Goal: Check status: Check status

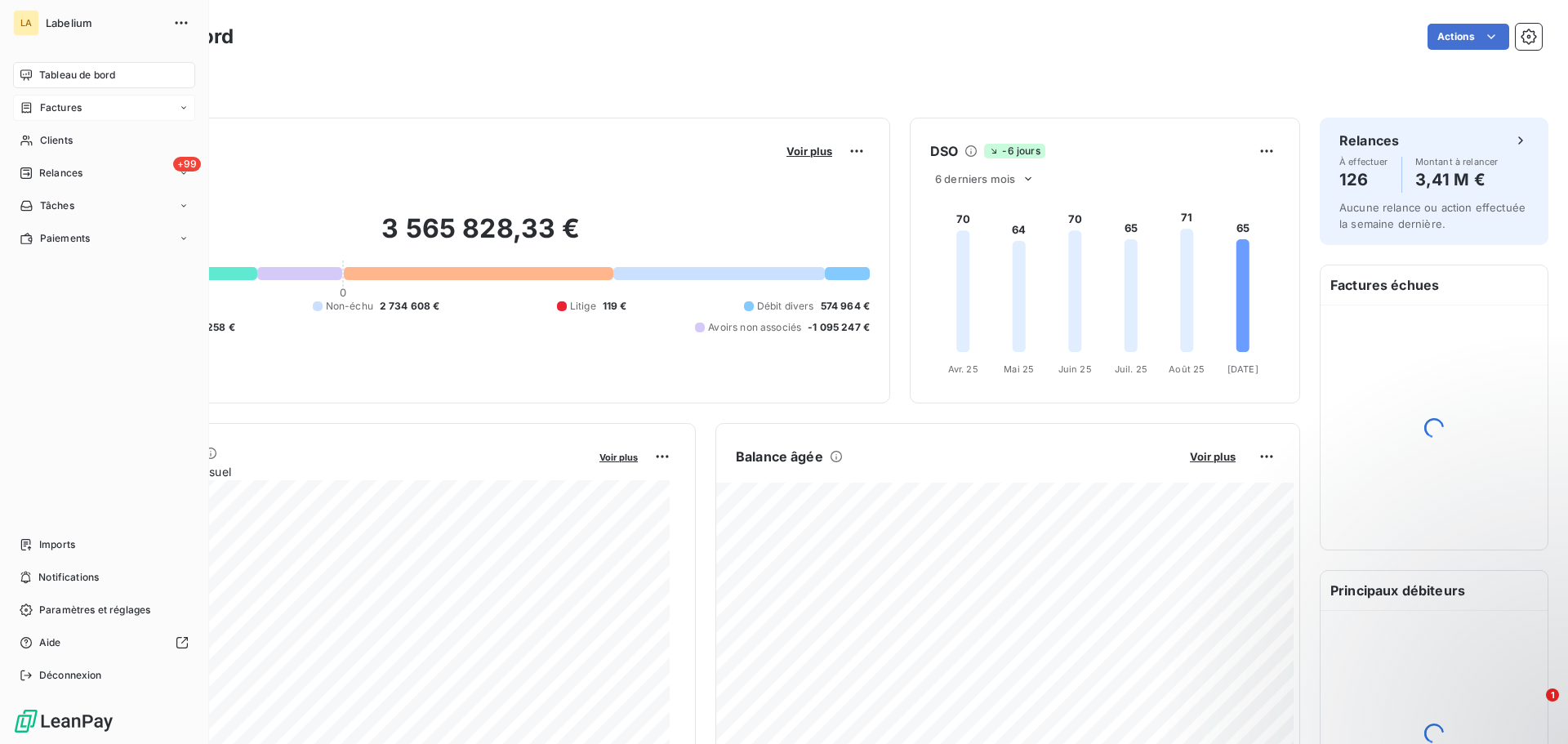
click at [23, 100] on div "Factures" at bounding box center [50, 108] width 62 height 15
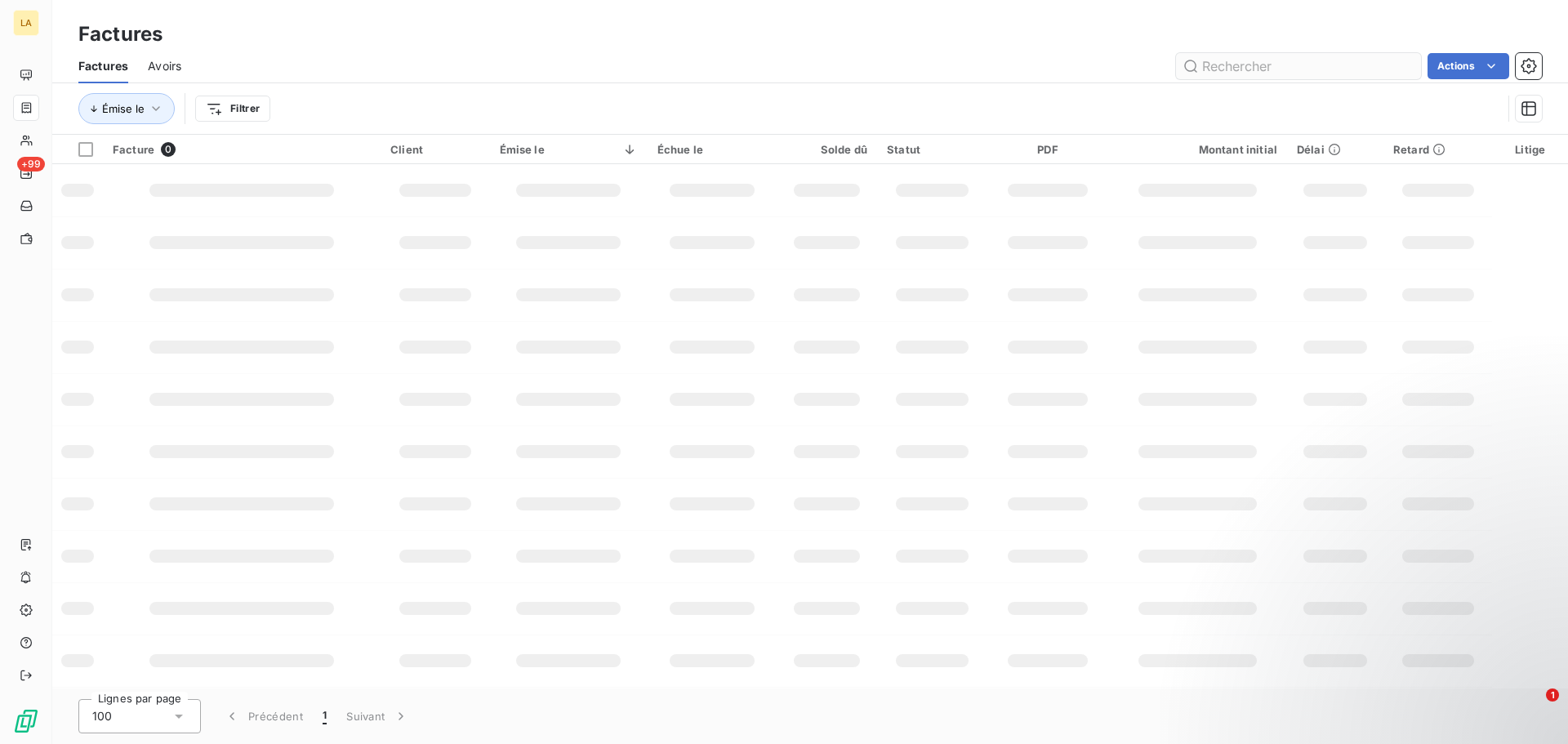
click at [1233, 78] on input "text" at bounding box center [1298, 66] width 245 height 26
type input "chopard"
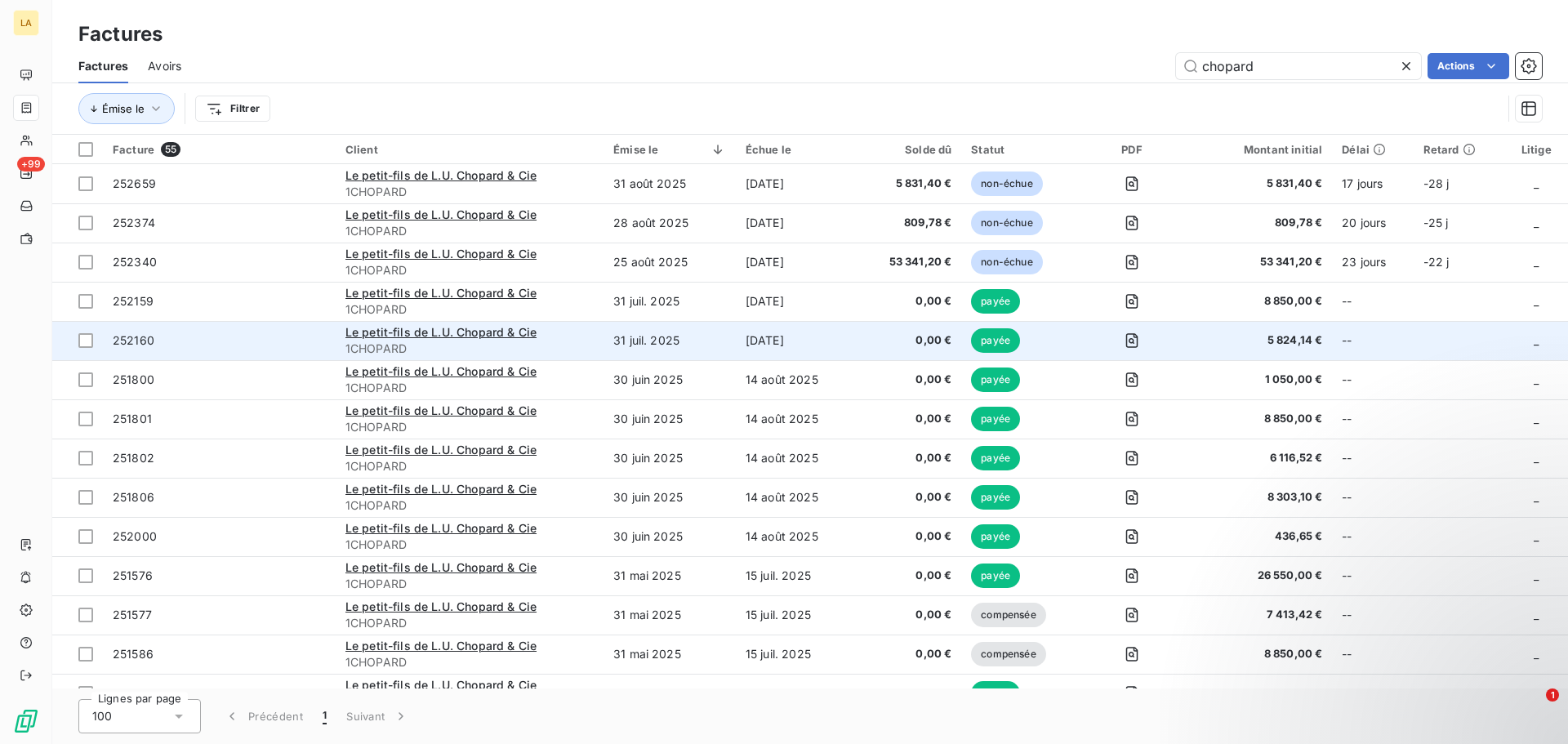
click at [280, 342] on span "252160" at bounding box center [219, 340] width 213 height 17
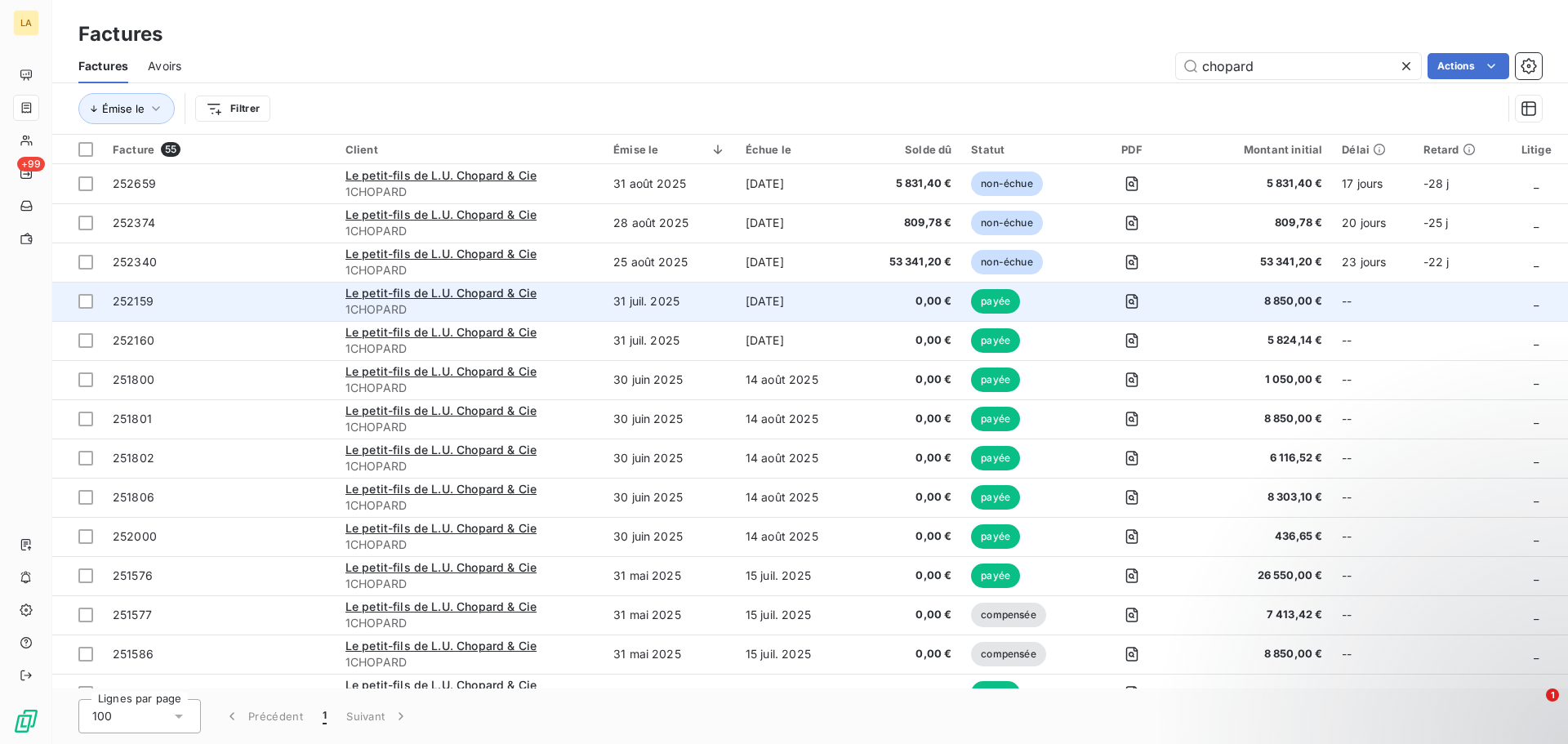
click at [231, 310] on td "252159" at bounding box center [219, 301] width 233 height 39
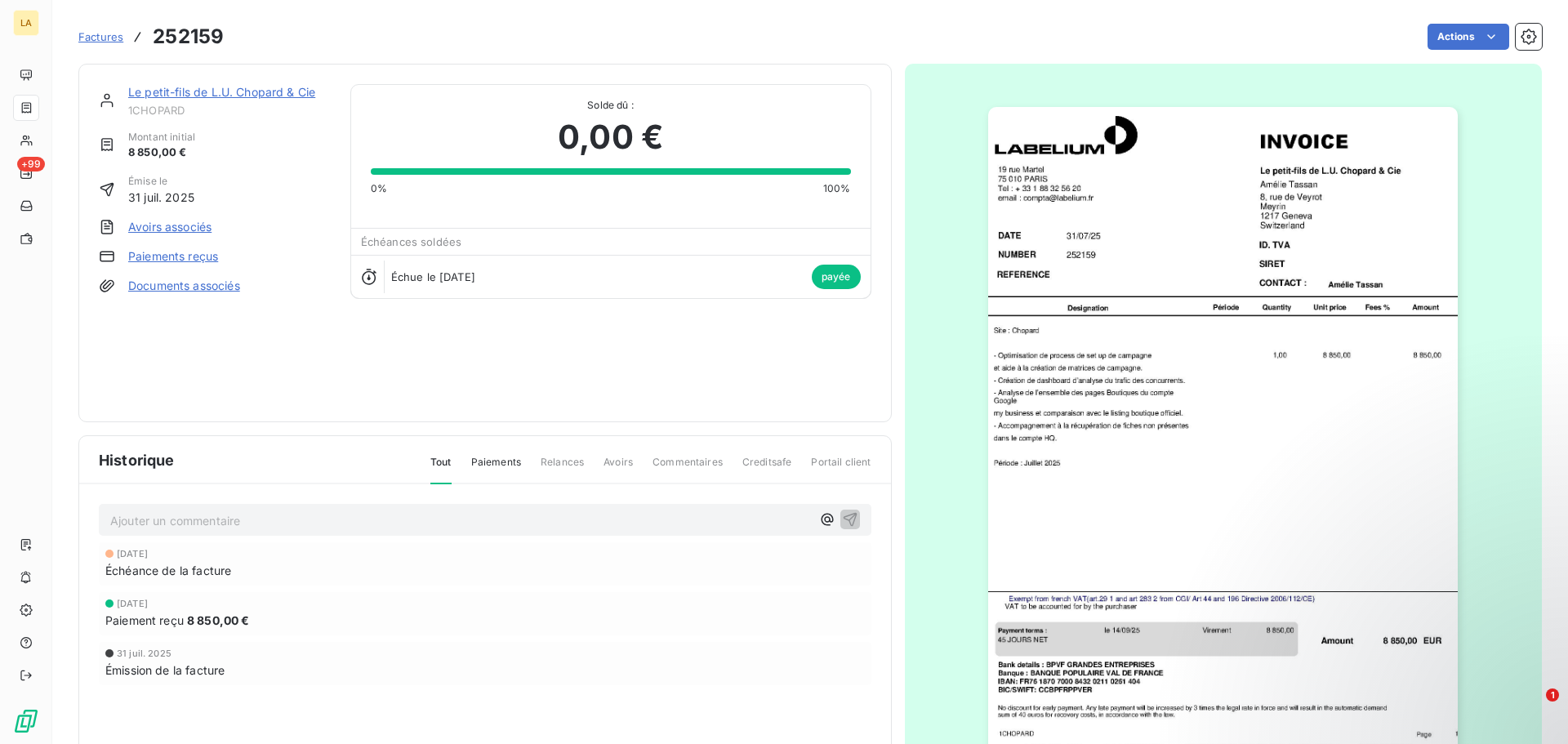
scroll to position [98, 0]
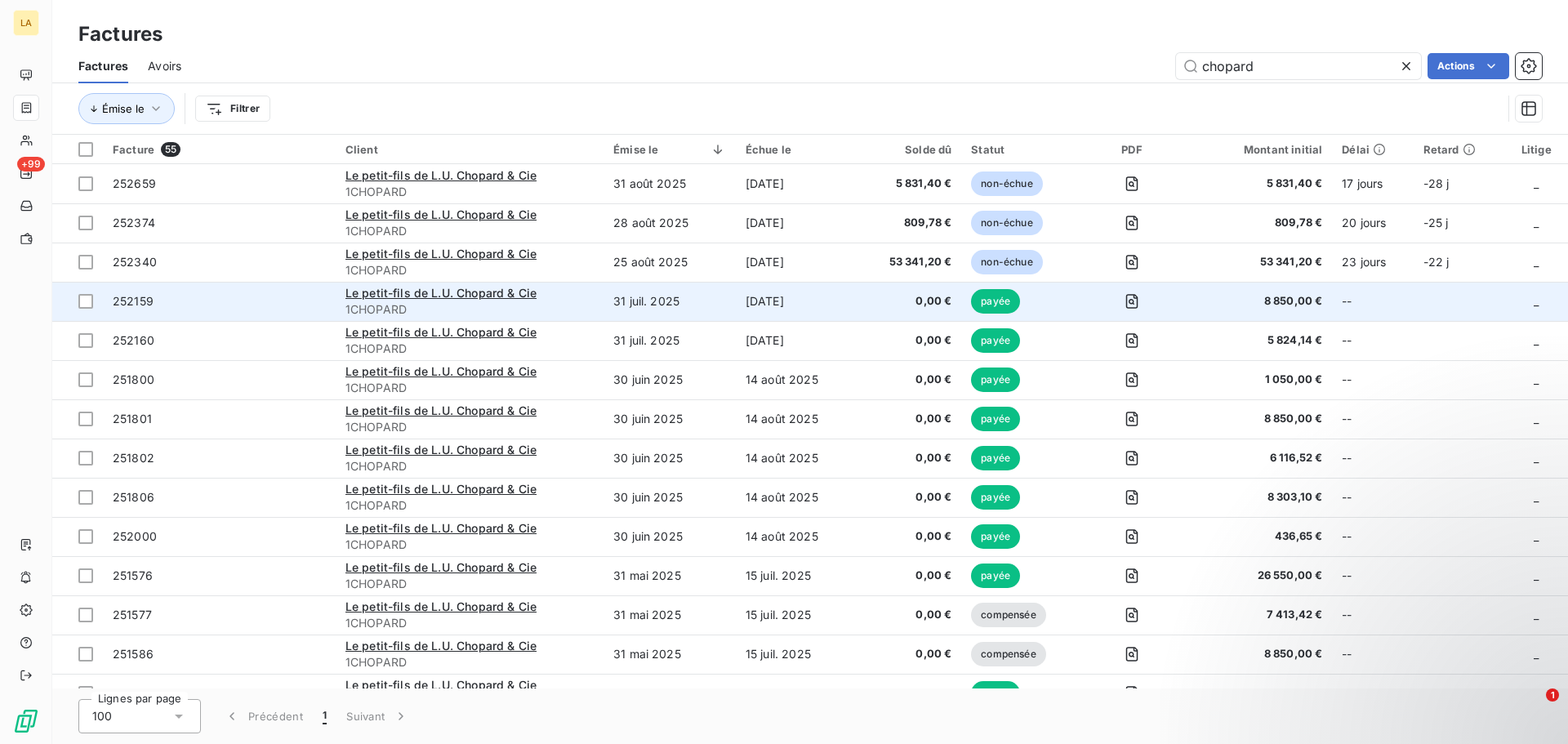
click at [179, 303] on span "252159" at bounding box center [219, 301] width 213 height 17
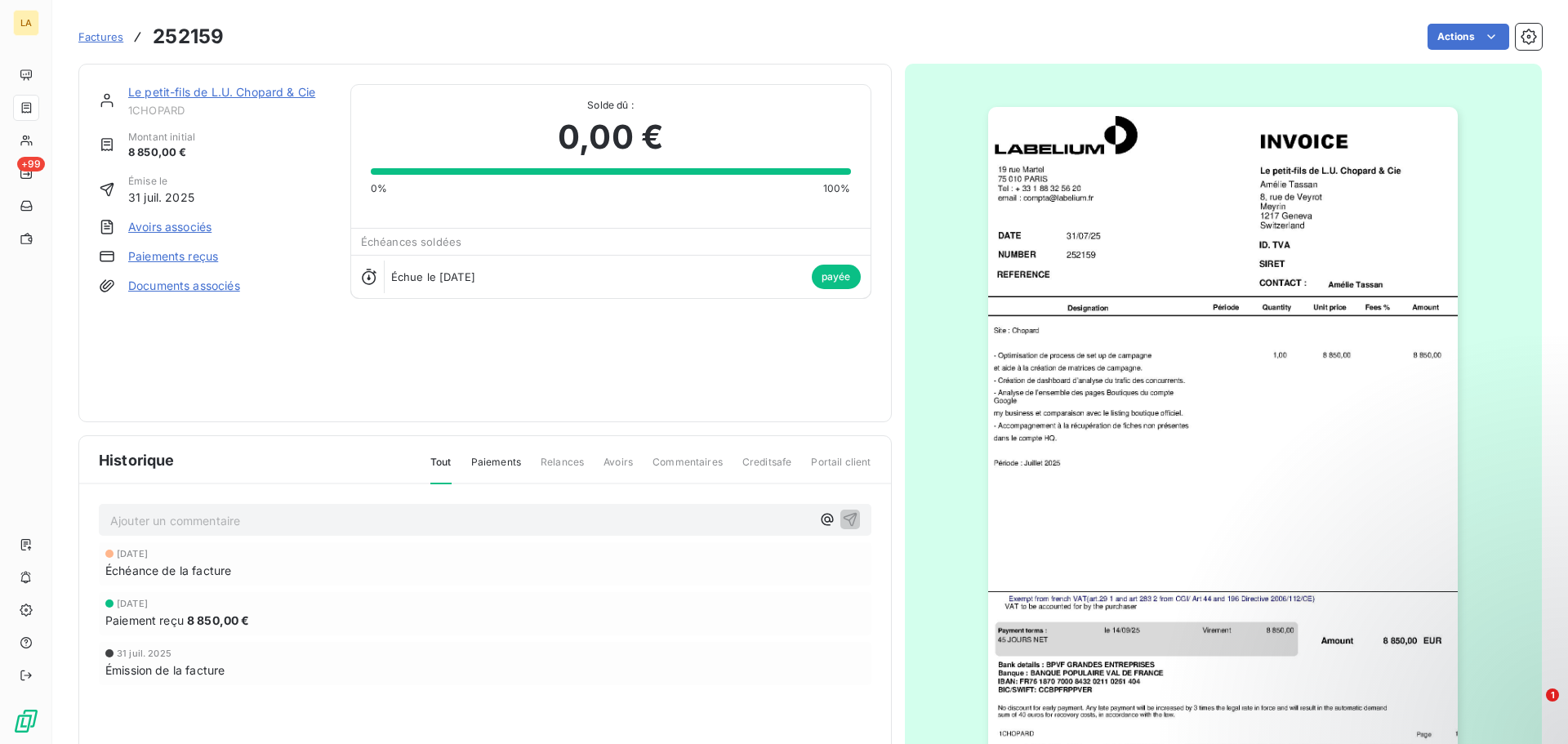
click at [1097, 347] on img "button" at bounding box center [1223, 439] width 470 height 665
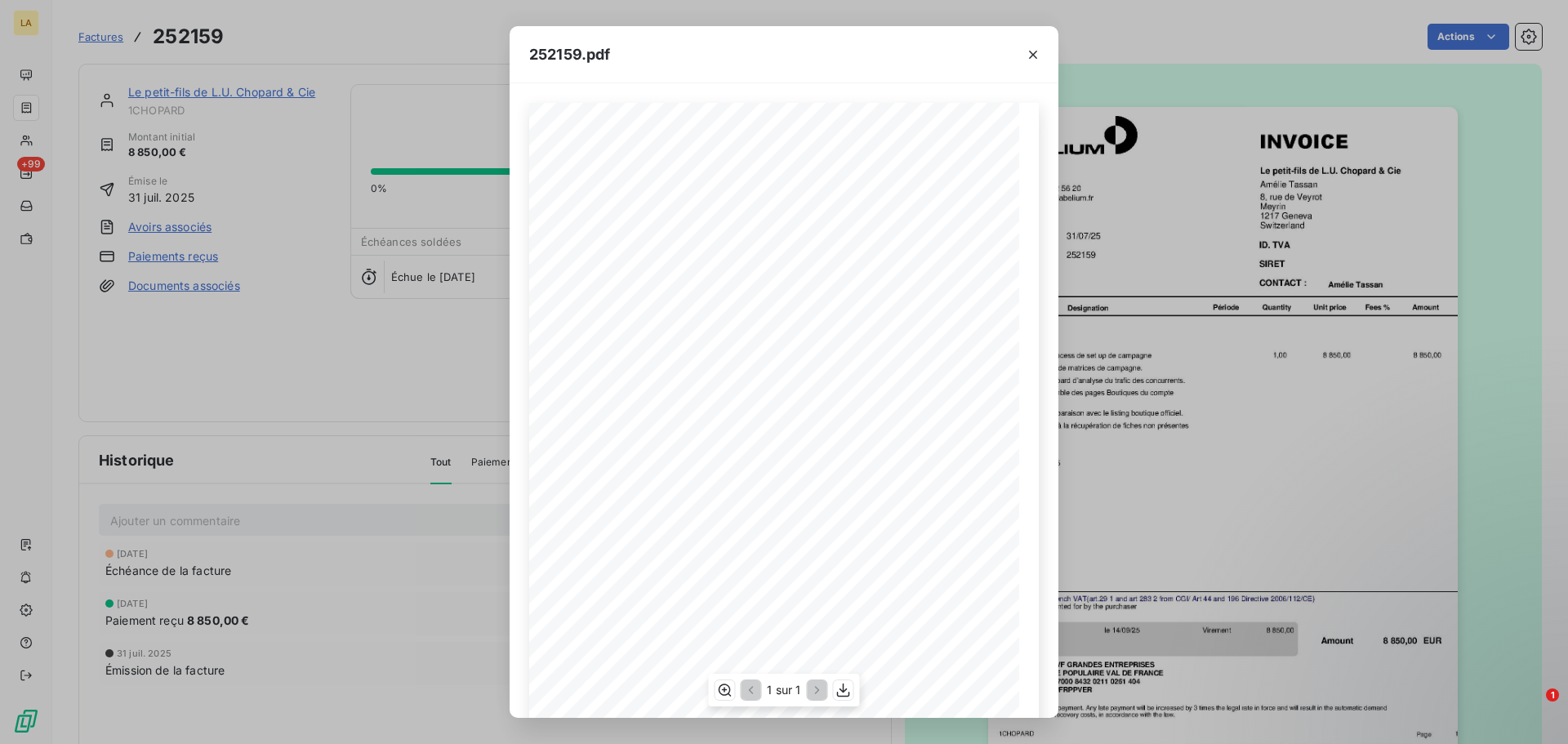
scroll to position [97, 0]
click at [1092, 436] on div "252159.pdf NUMBER Le petit-fils de L.U. Chopard & Cie [PERSON_NAME] [STREET_ADD…" at bounding box center [784, 372] width 1568 height 744
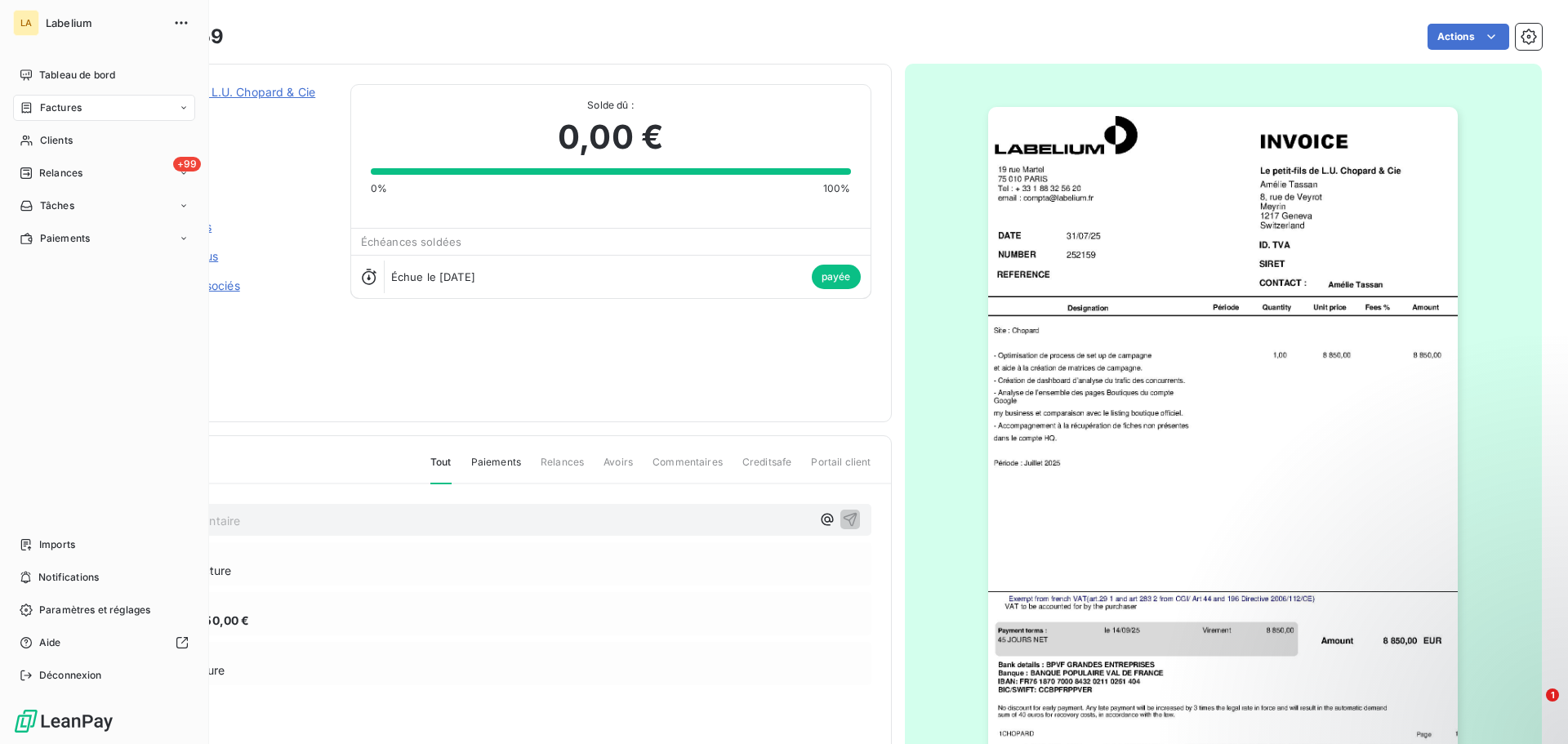
click at [28, 109] on icon at bounding box center [26, 108] width 14 height 13
click at [18, 101] on div "Factures" at bounding box center [104, 108] width 182 height 26
click at [110, 127] on div "Factures Factures Avoirs" at bounding box center [104, 141] width 182 height 92
click at [116, 136] on div "Factures" at bounding box center [113, 140] width 163 height 26
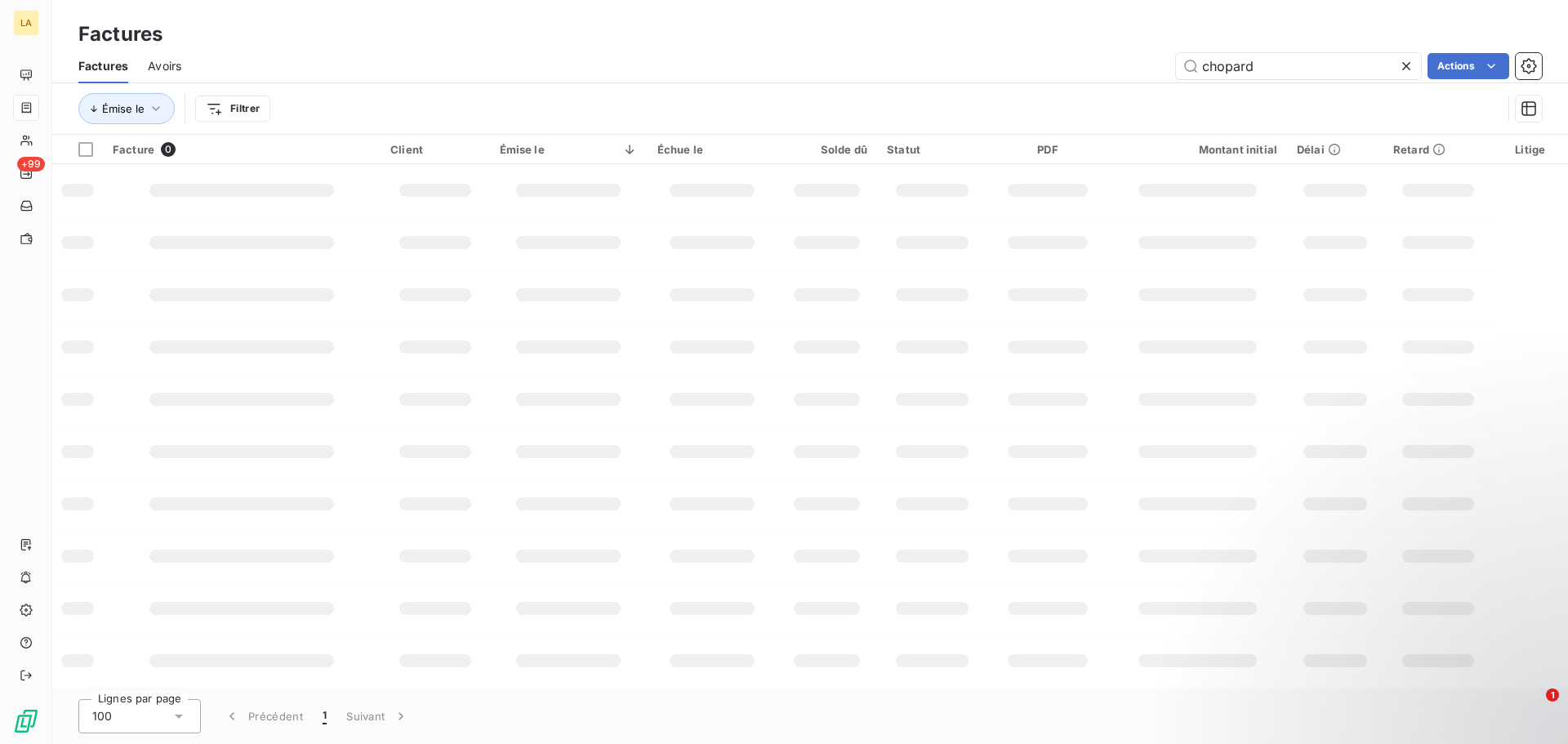
drag, startPoint x: 1108, startPoint y: 33, endPoint x: 1099, endPoint y: 29, distance: 9.8
click at [1099, 29] on div "Factures Factures Avoirs chopard Actions Émise le Filtrer" at bounding box center [810, 67] width 1515 height 134
type input "252153"
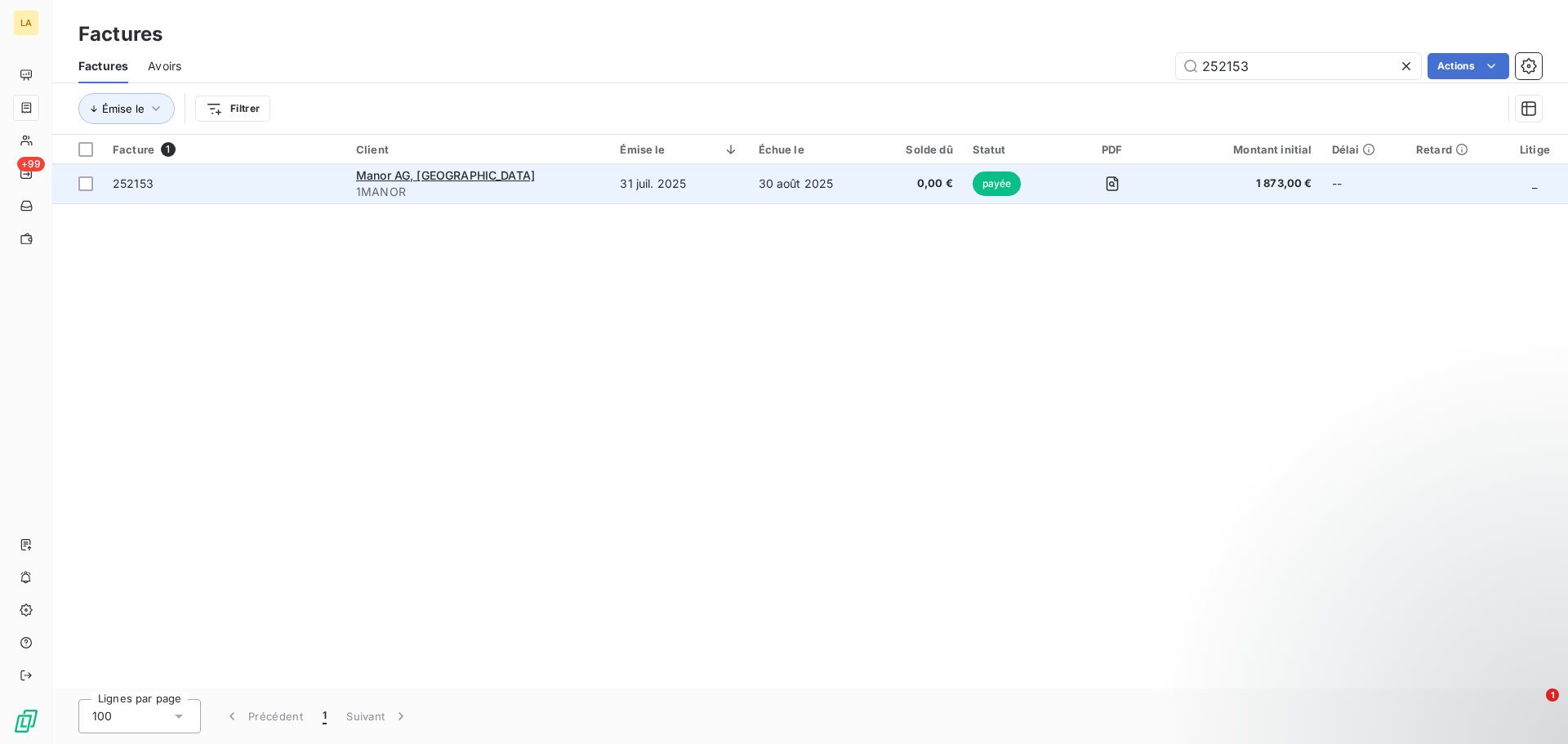
click at [291, 183] on span "252153" at bounding box center [224, 183] width 224 height 17
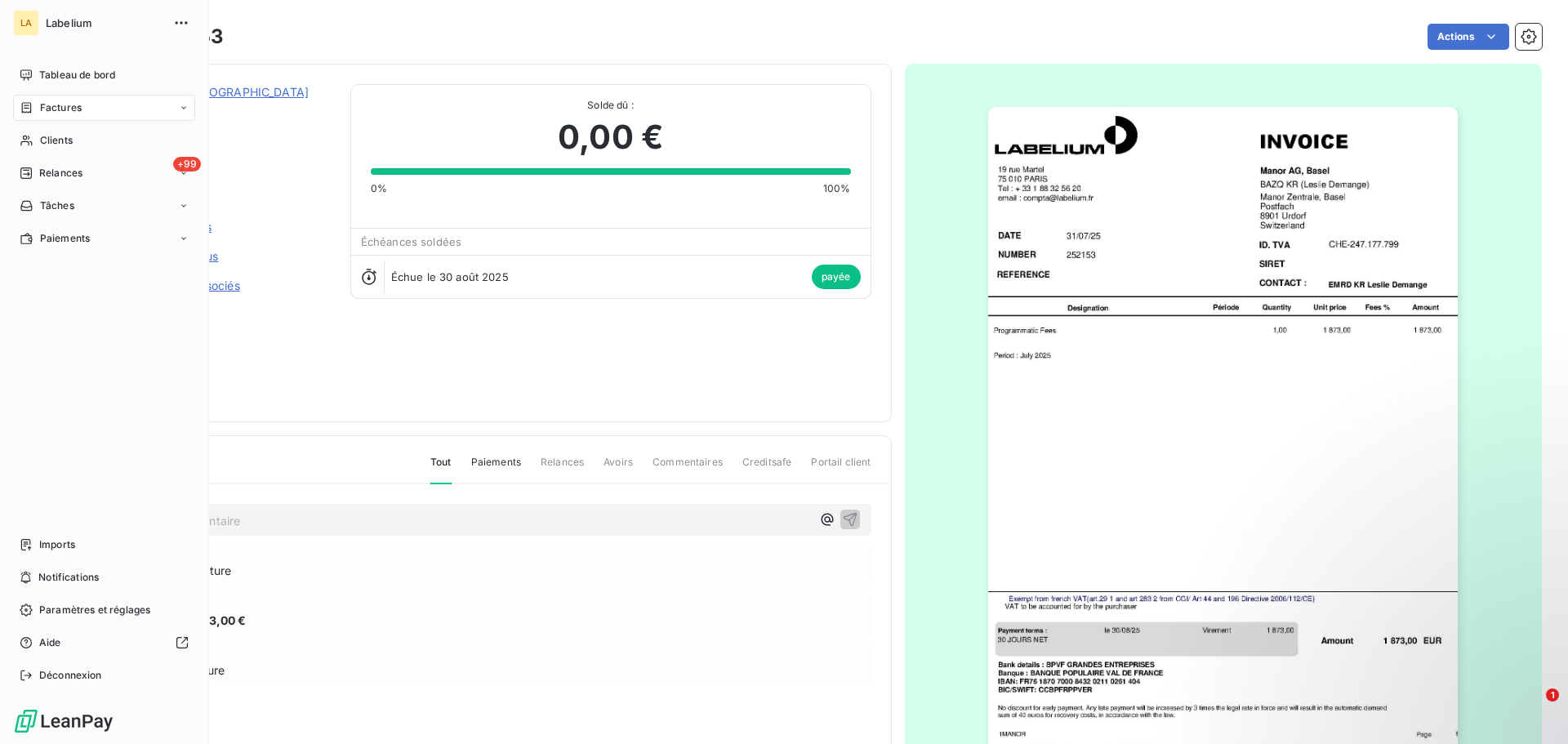
click at [28, 108] on icon at bounding box center [27, 107] width 10 height 11
click at [71, 112] on span "Factures" at bounding box center [61, 108] width 42 height 15
click at [30, 103] on icon at bounding box center [27, 107] width 10 height 11
click at [89, 133] on div "Factures" at bounding box center [113, 140] width 163 height 26
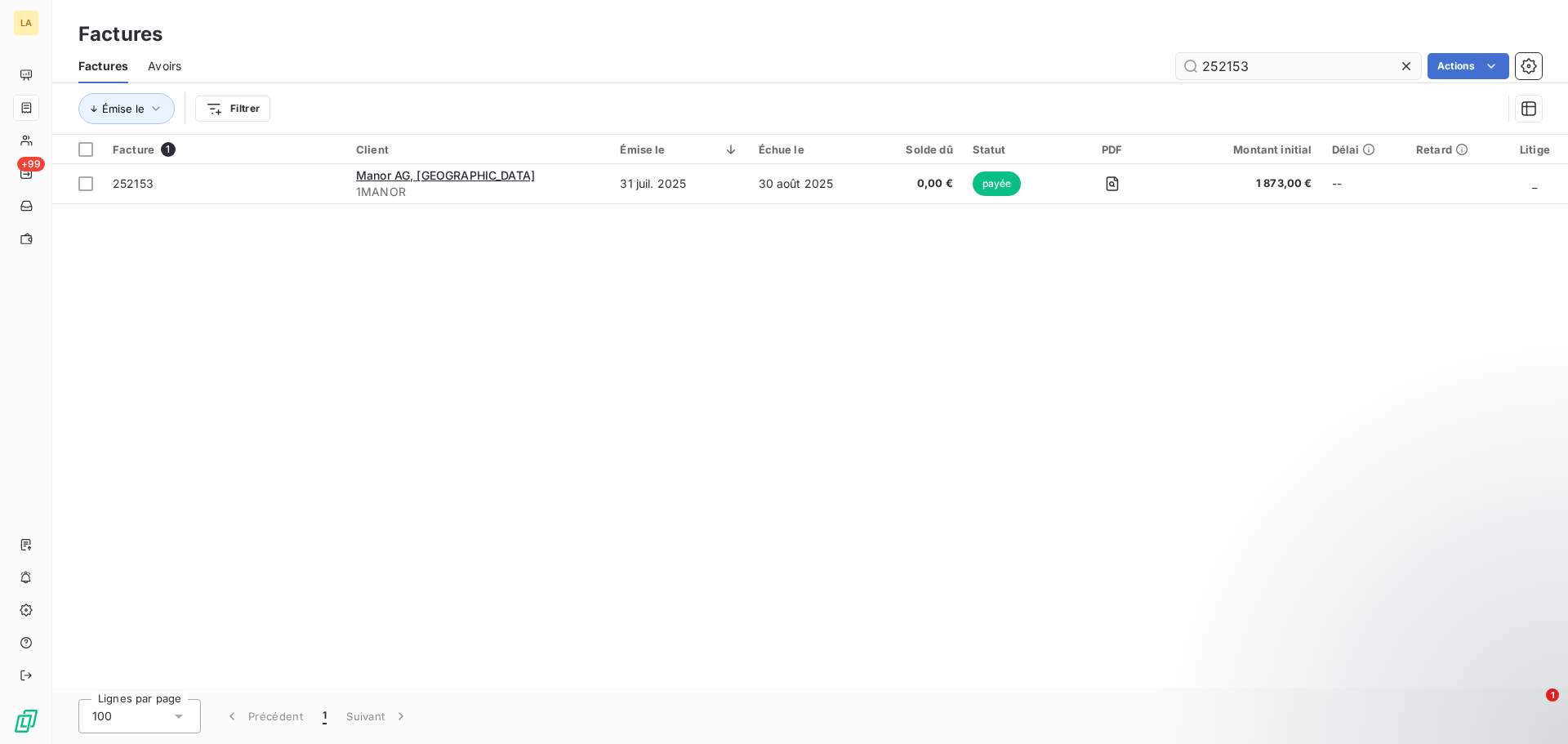
click at [1236, 65] on input "252153" at bounding box center [1298, 66] width 245 height 26
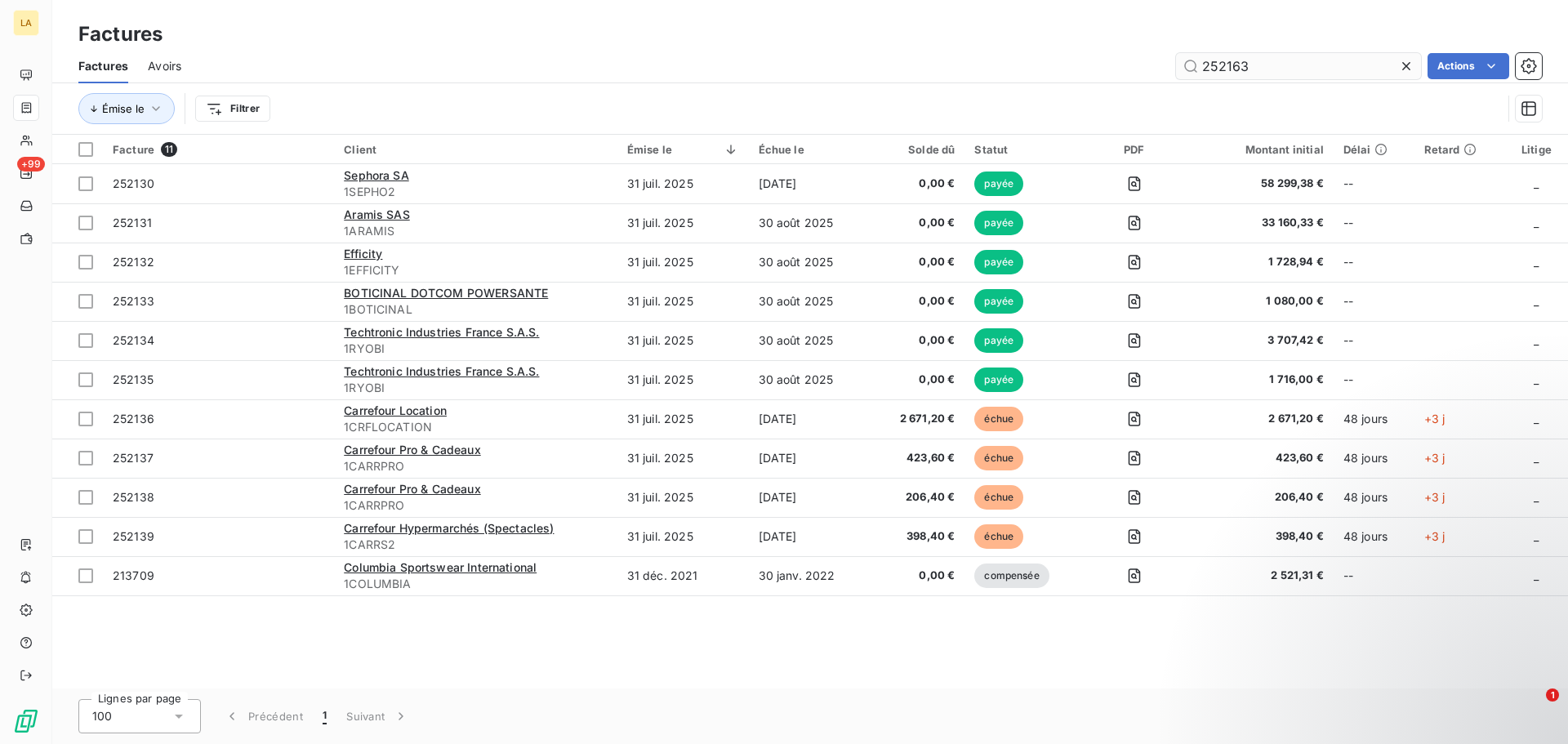
type input "252163"
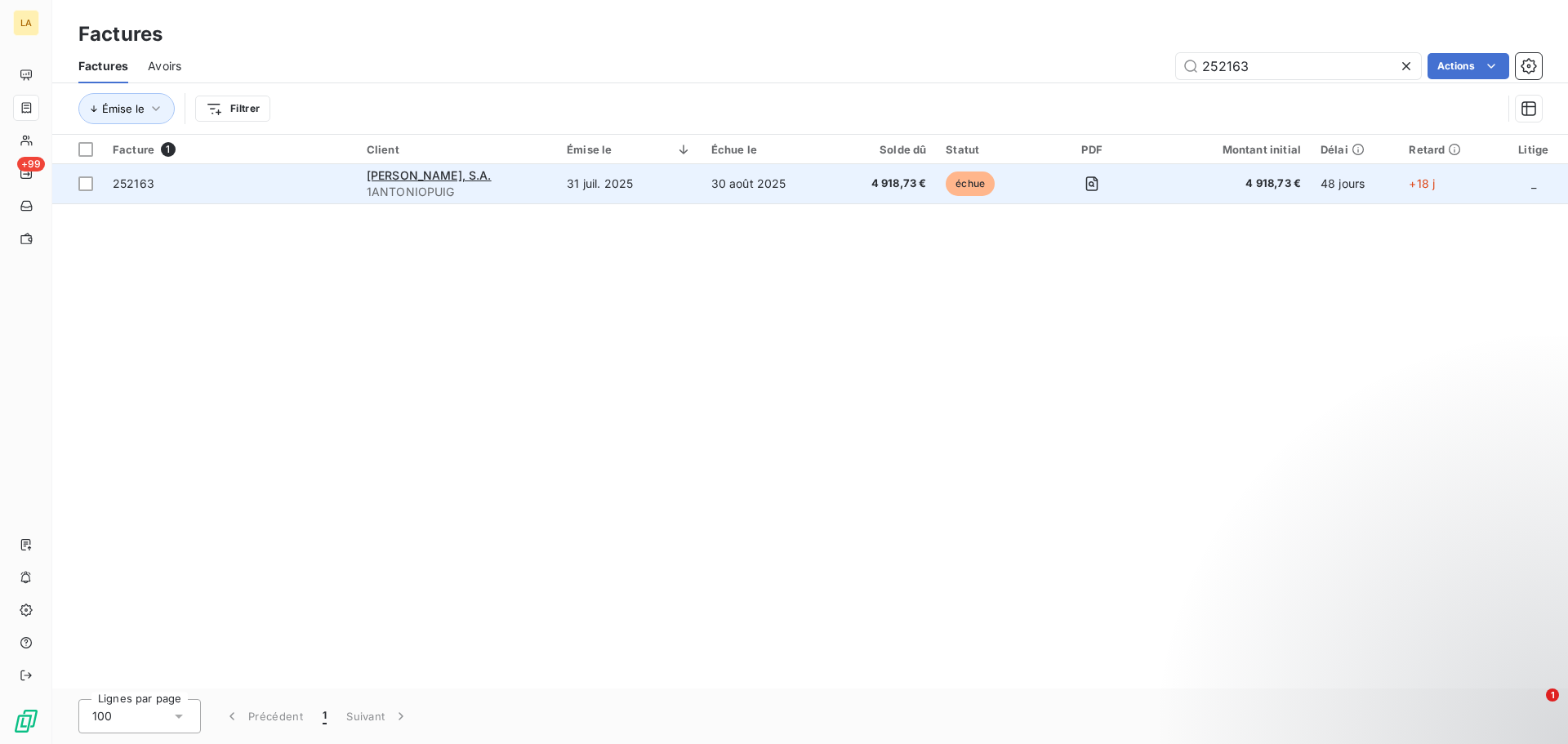
click at [317, 192] on td "252163" at bounding box center [229, 183] width 254 height 39
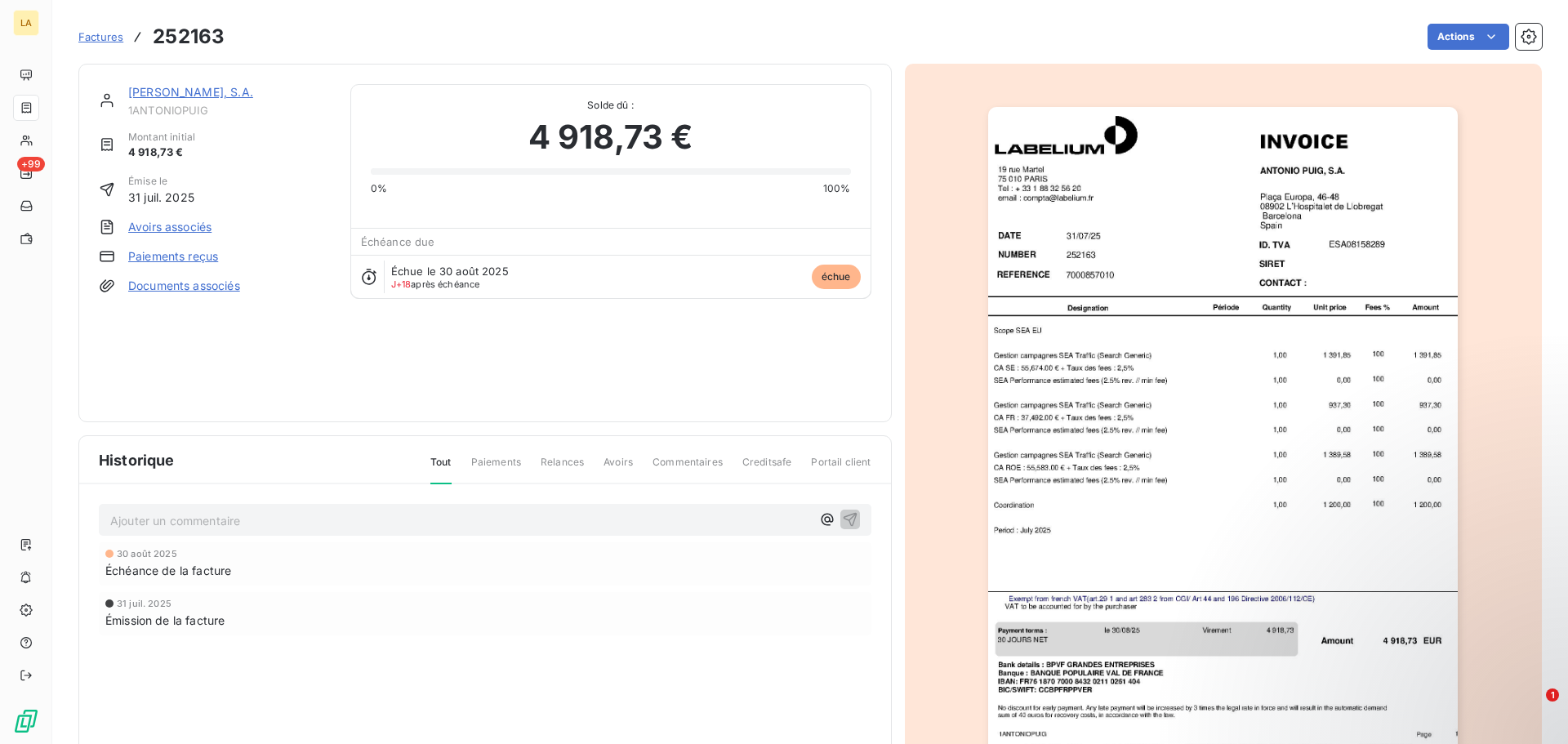
click at [1112, 352] on img "button" at bounding box center [1223, 439] width 470 height 665
